Goal: Use online tool/utility: Utilize a website feature to perform a specific function

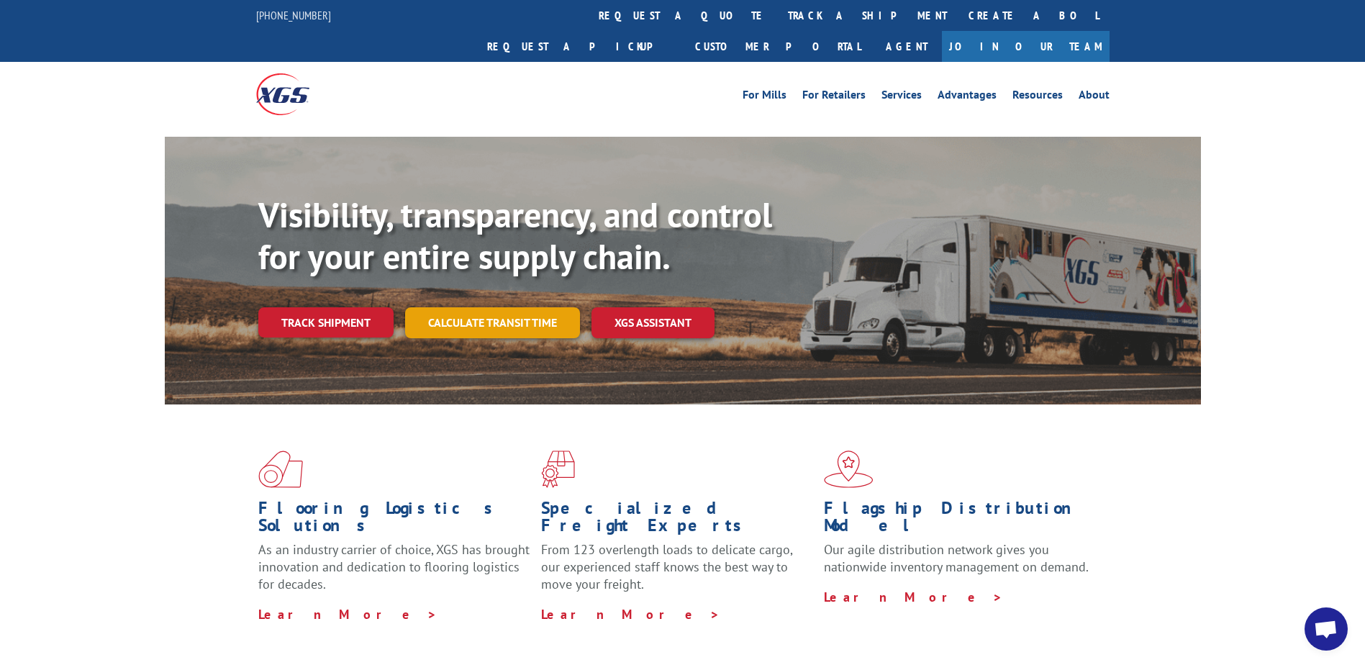
click at [529, 307] on link "Calculate transit time" at bounding box center [492, 322] width 175 height 31
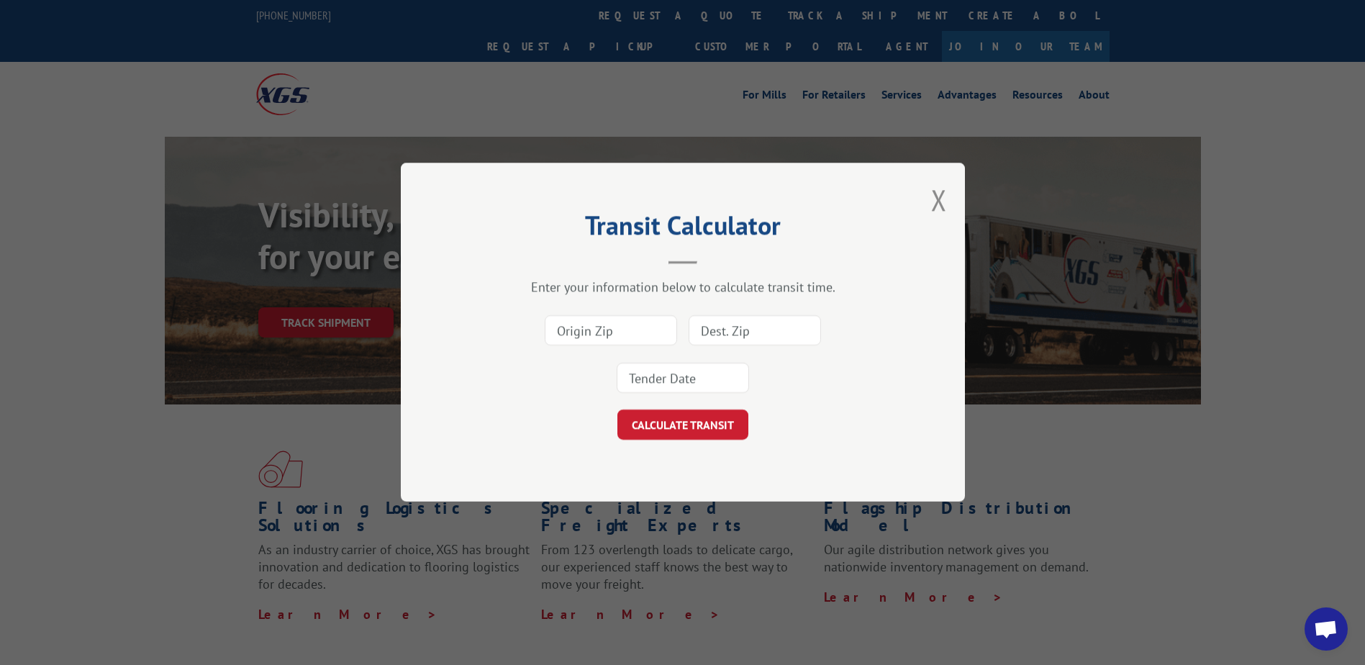
click at [606, 337] on input at bounding box center [611, 331] width 132 height 30
type input "30701"
click at [745, 326] on input at bounding box center [754, 331] width 132 height 30
type input "84321"
click at [703, 435] on button "CALCULATE TRANSIT" at bounding box center [682, 425] width 131 height 30
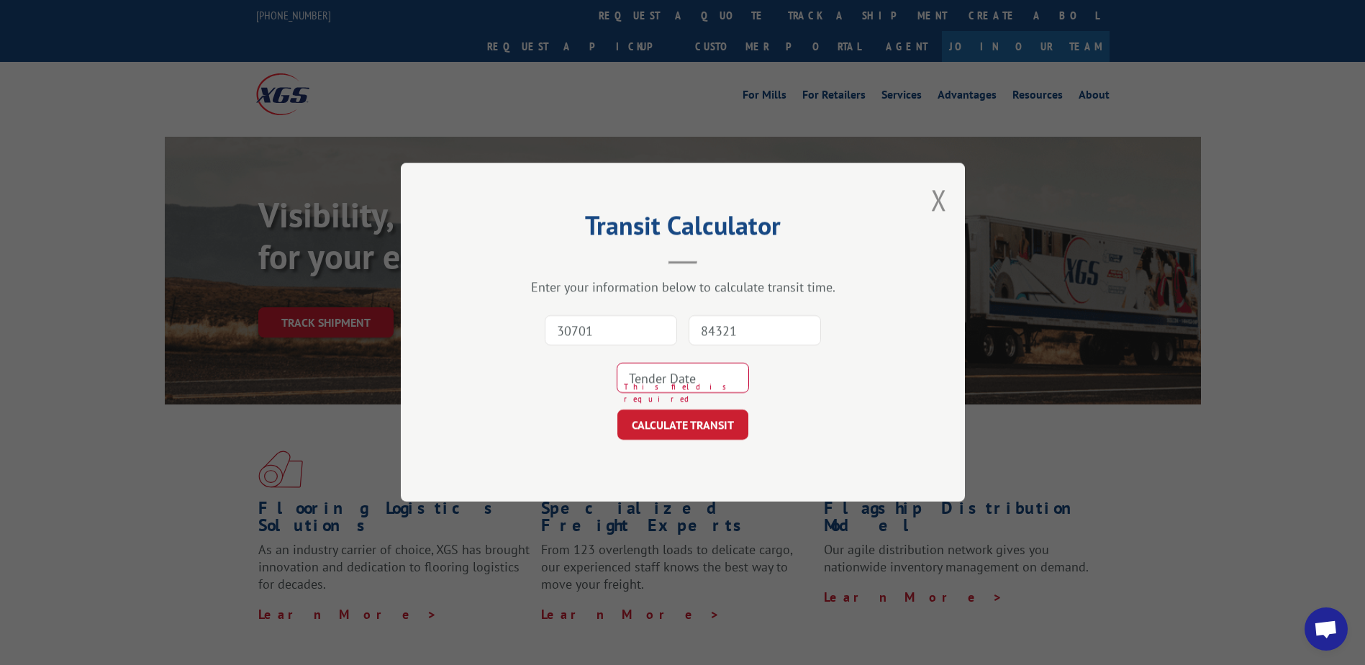
click at [670, 386] on input at bounding box center [683, 378] width 132 height 30
click at [693, 376] on input at bounding box center [683, 378] width 132 height 30
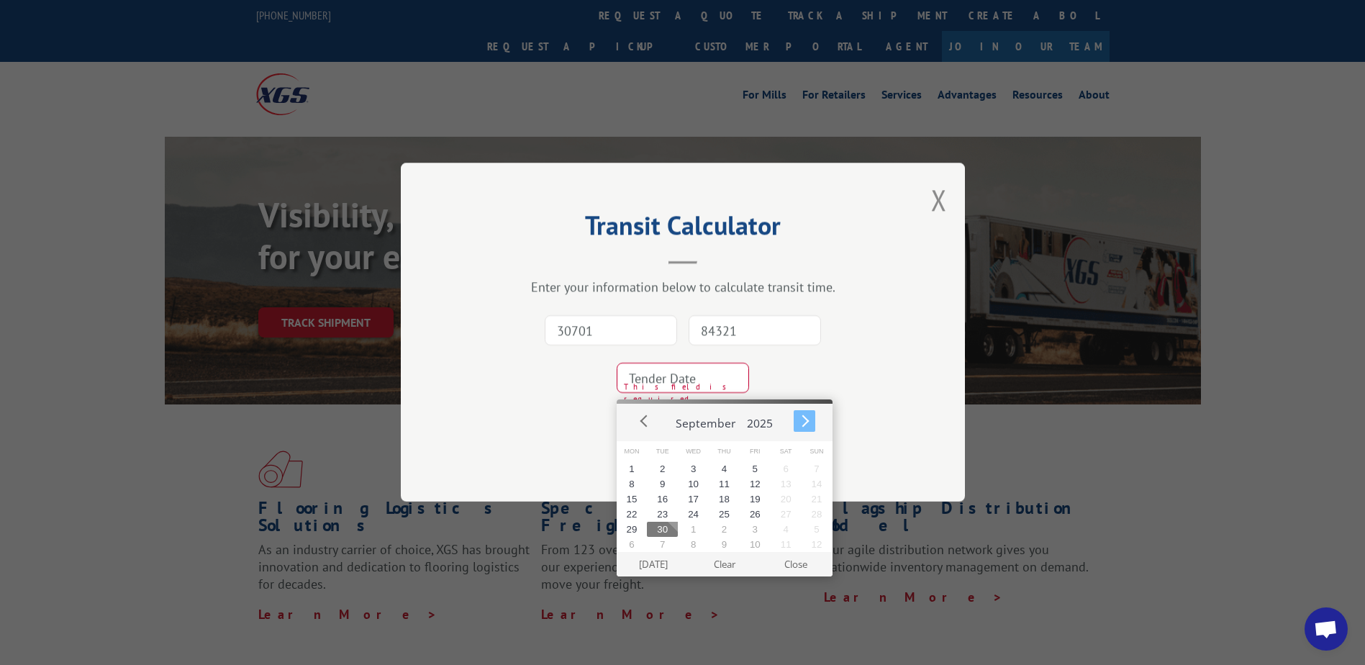
click at [799, 419] on button "Next" at bounding box center [804, 421] width 22 height 22
click at [631, 490] on button "6" at bounding box center [632, 483] width 31 height 15
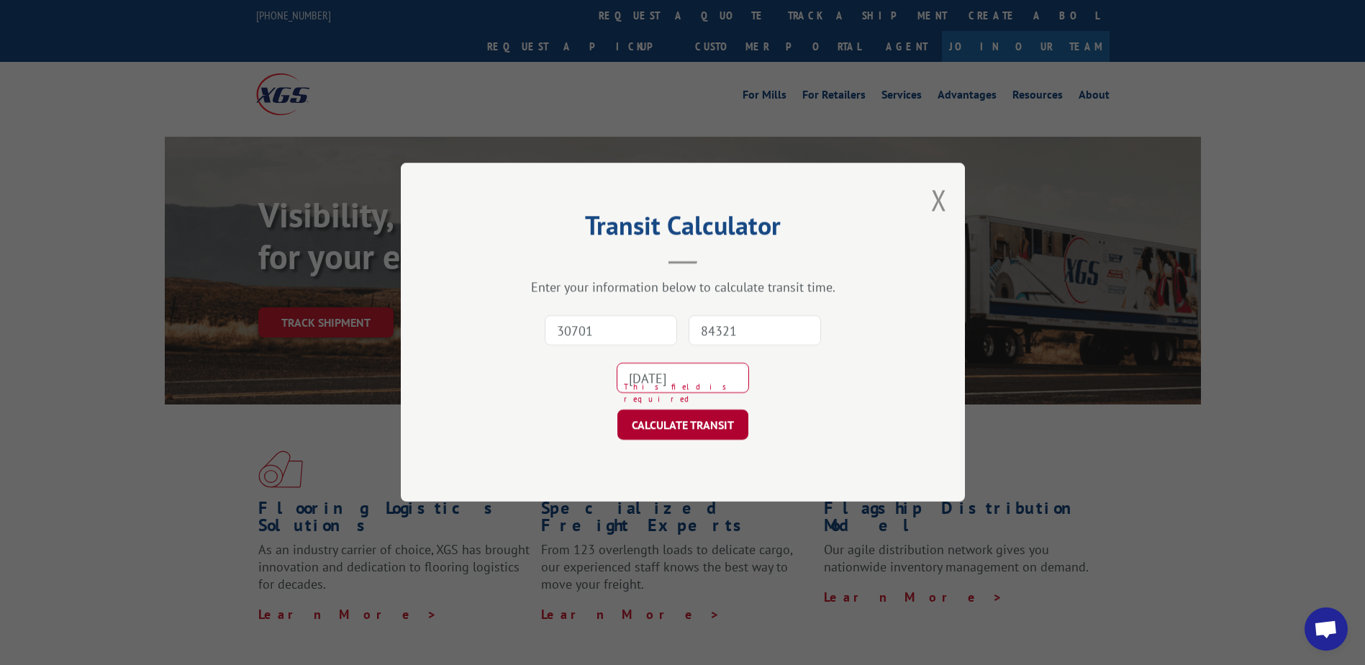
click at [683, 421] on button "CALCULATE TRANSIT" at bounding box center [682, 425] width 131 height 30
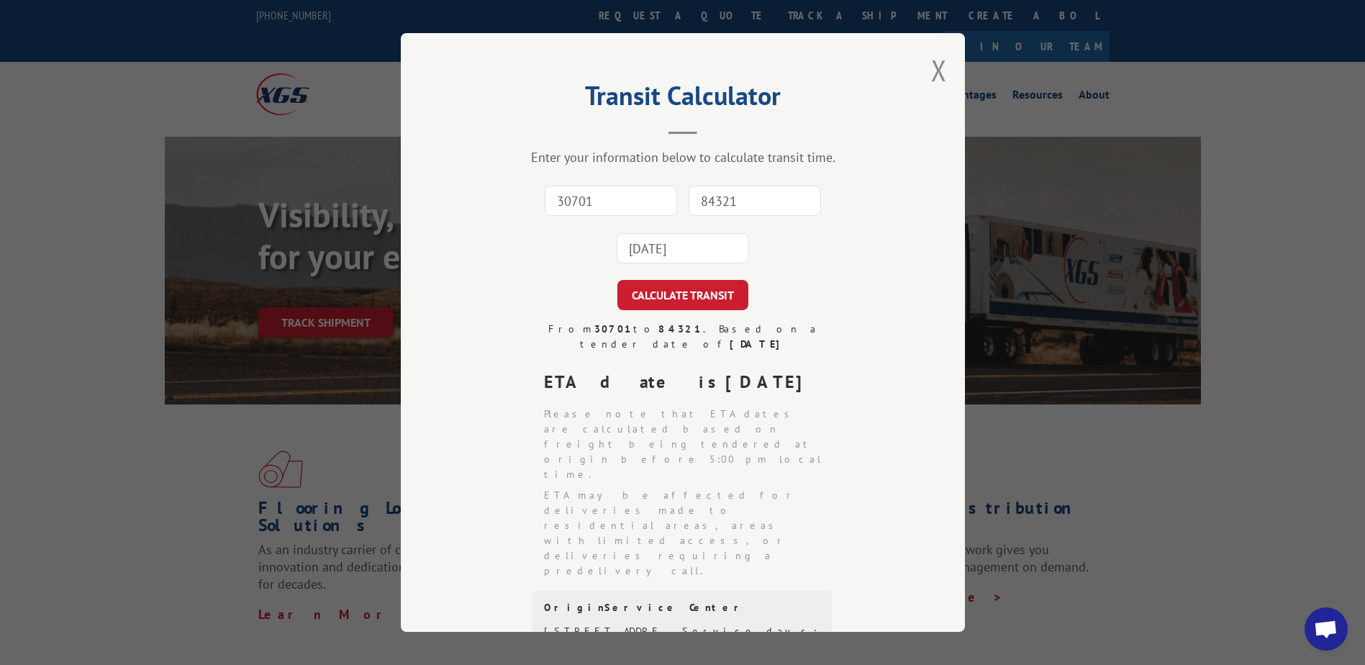
click at [656, 249] on input "[DATE]" at bounding box center [683, 248] width 132 height 30
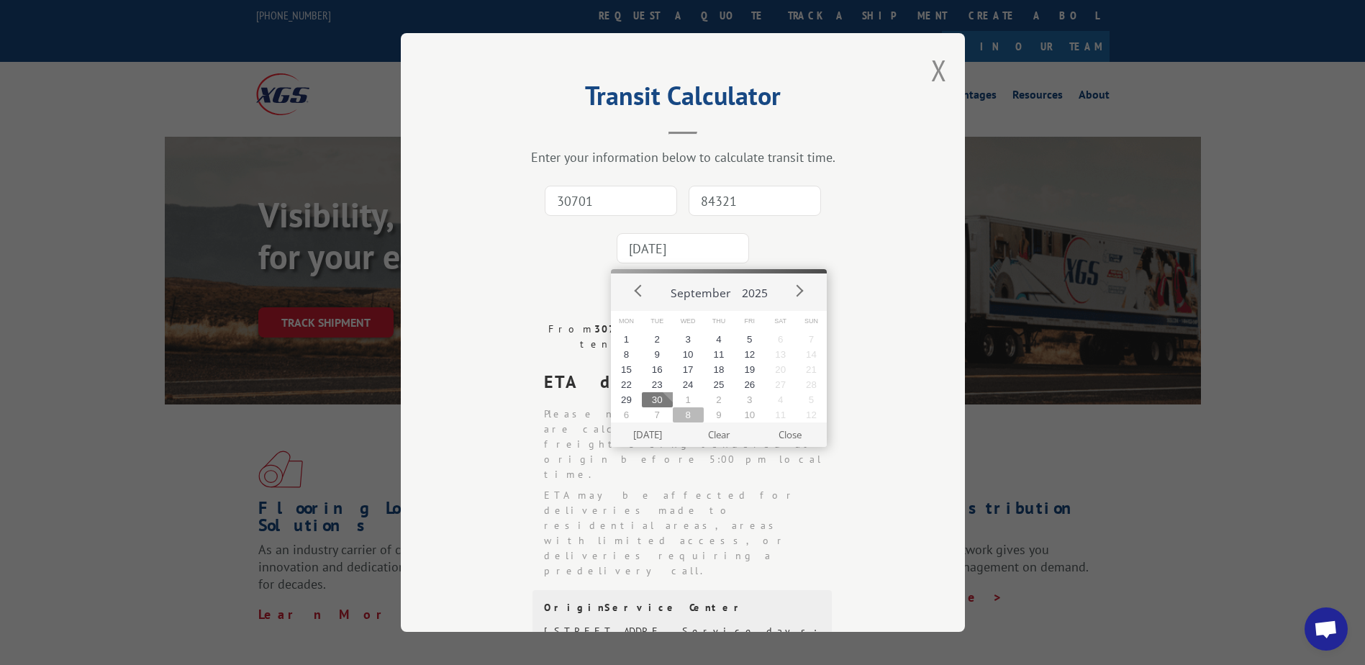
click at [677, 420] on button "8" at bounding box center [688, 414] width 31 height 15
type input "[DATE]"
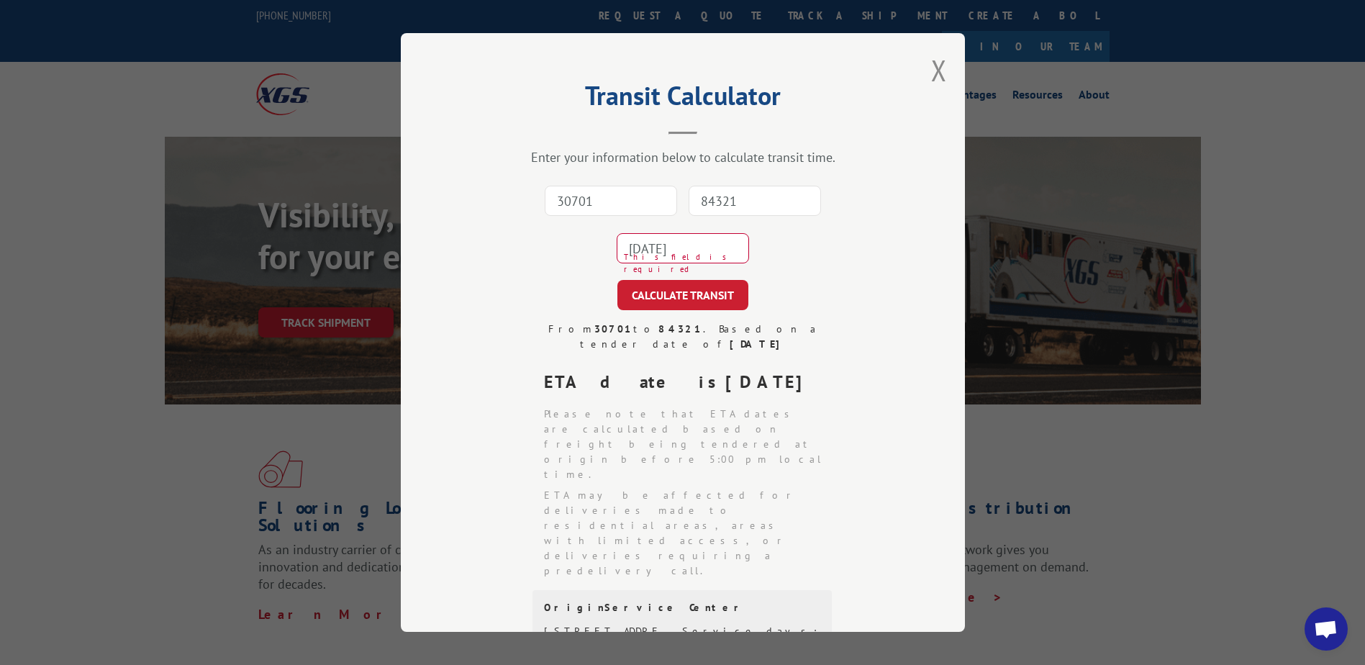
click at [615, 202] on input "30701" at bounding box center [611, 201] width 132 height 30
type input "30701"
click at [738, 203] on input "84321" at bounding box center [754, 201] width 132 height 30
type input "84321"
click at [650, 299] on button "CALCULATE TRANSIT" at bounding box center [682, 295] width 131 height 30
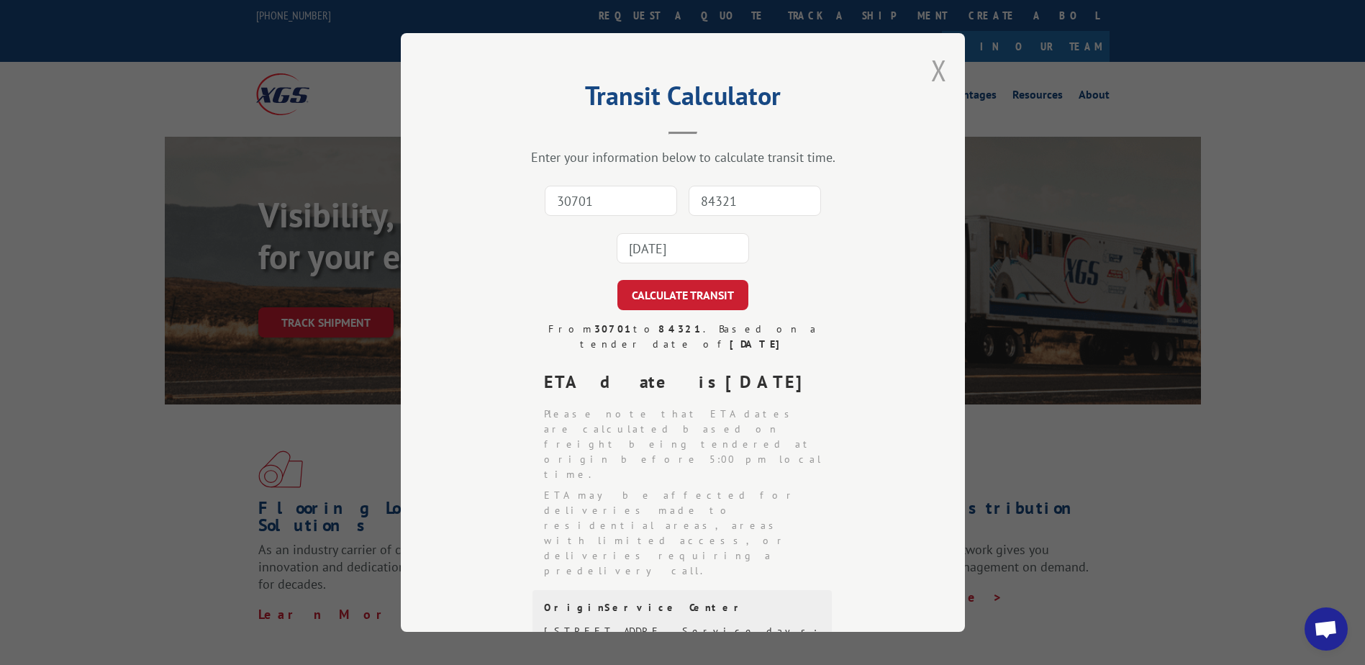
click at [933, 75] on button "Close modal" at bounding box center [939, 70] width 16 height 38
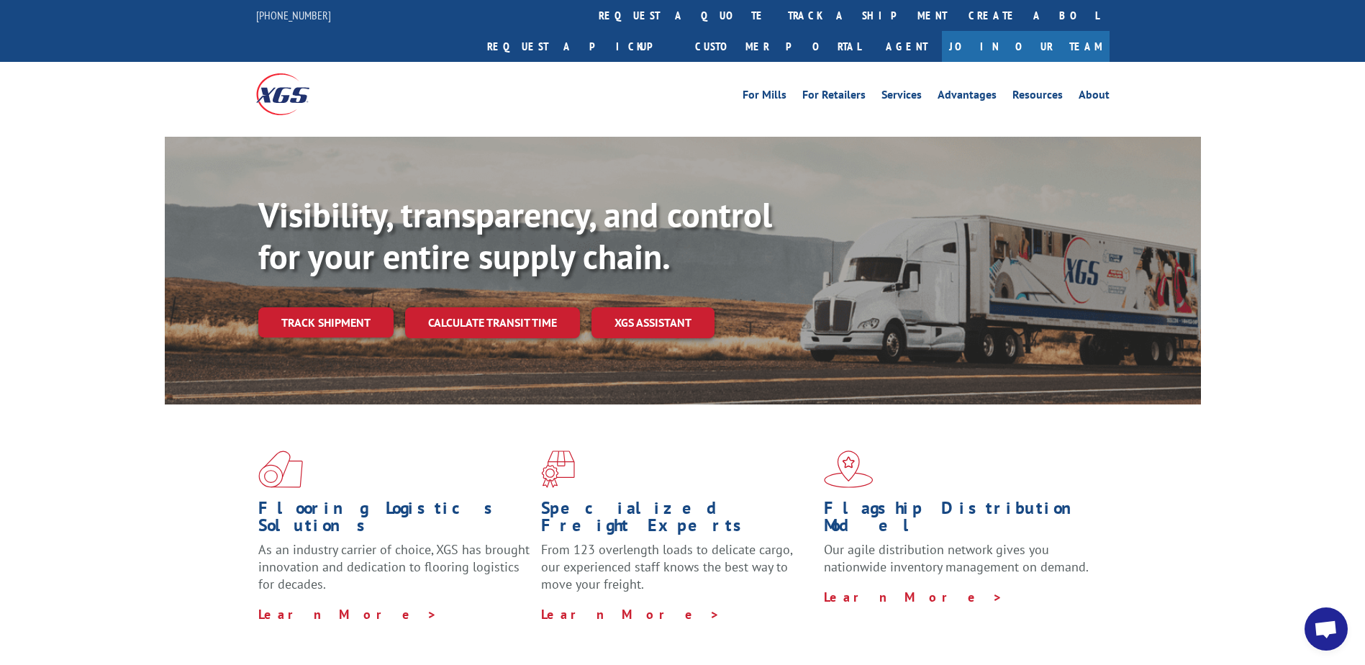
drag, startPoint x: 1286, startPoint y: 271, endPoint x: 973, endPoint y: 147, distance: 336.5
click at [1286, 271] on div "Visibility, transparency, and control for your entire supply chain. Track shipm…" at bounding box center [682, 285] width 1365 height 296
